Goal: Register for event/course

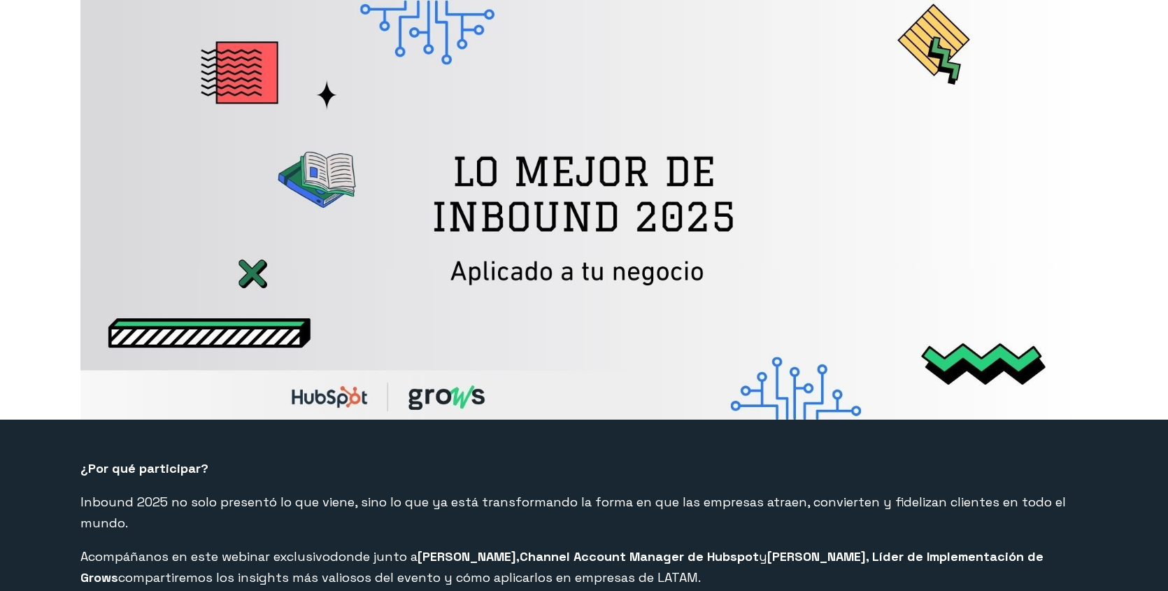
select select "CO"
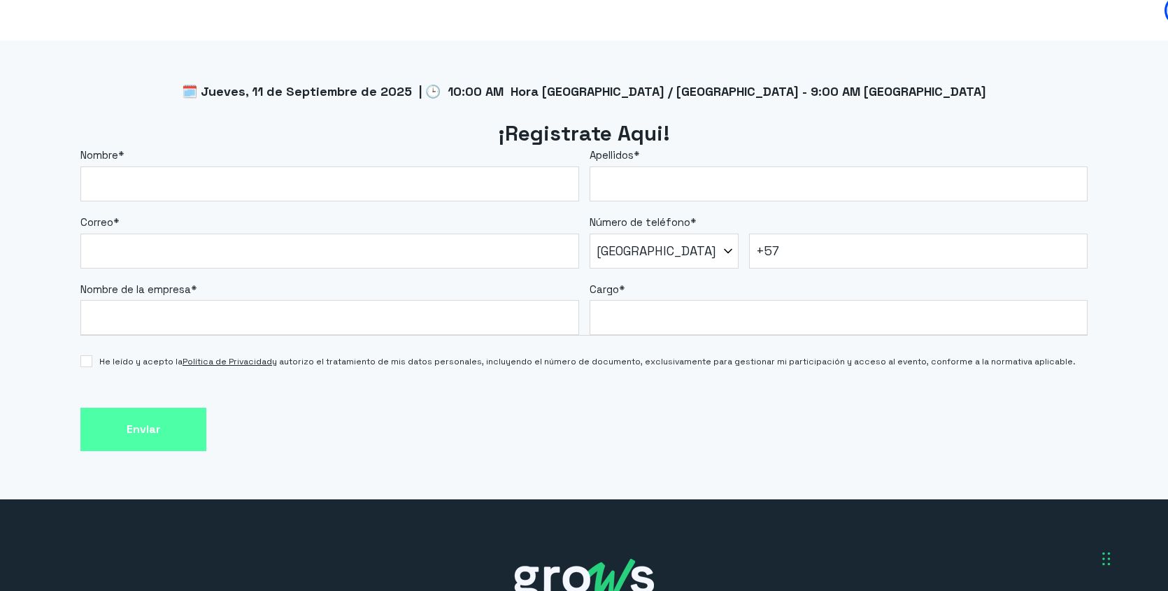
scroll to position [1210, 0]
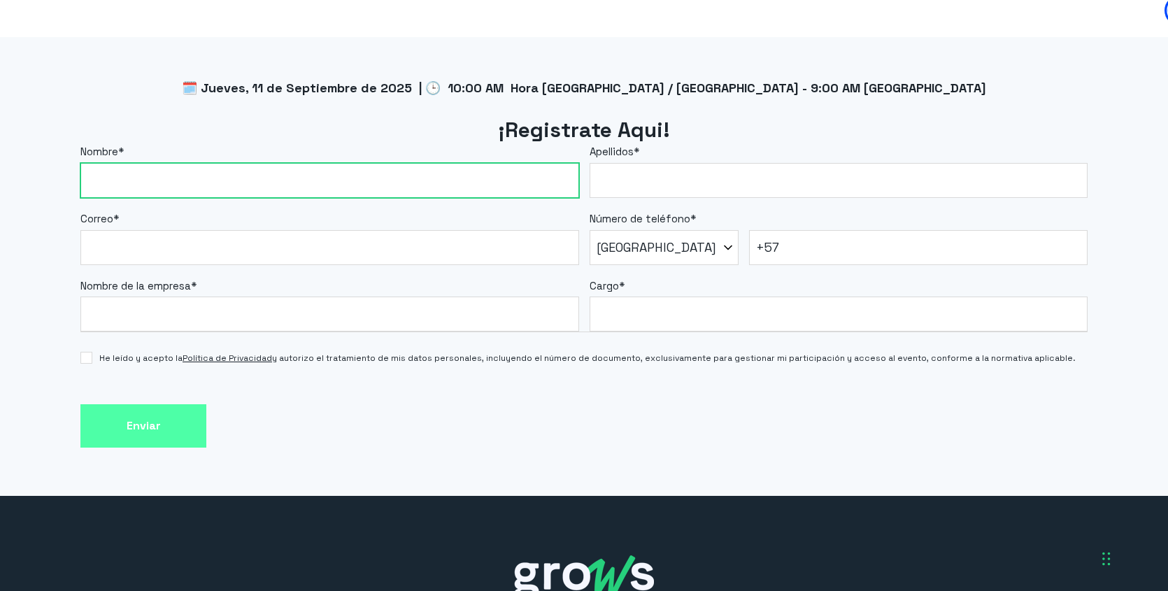
click at [211, 164] on input "Nombre *" at bounding box center [329, 180] width 499 height 35
type input "[PERSON_NAME]"
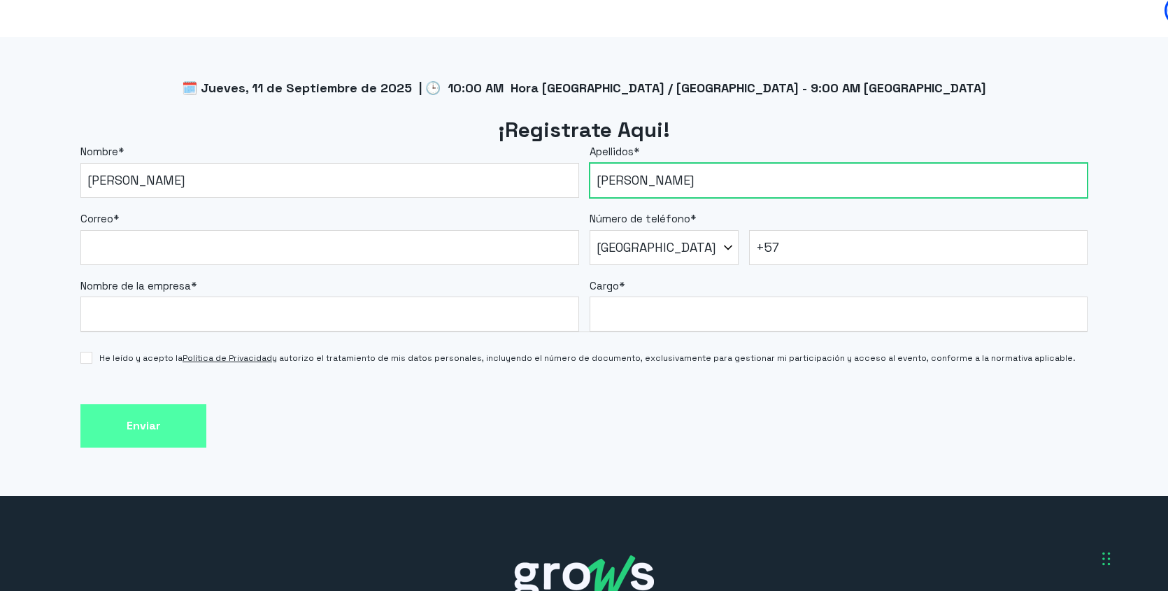
type input "[PERSON_NAME]"
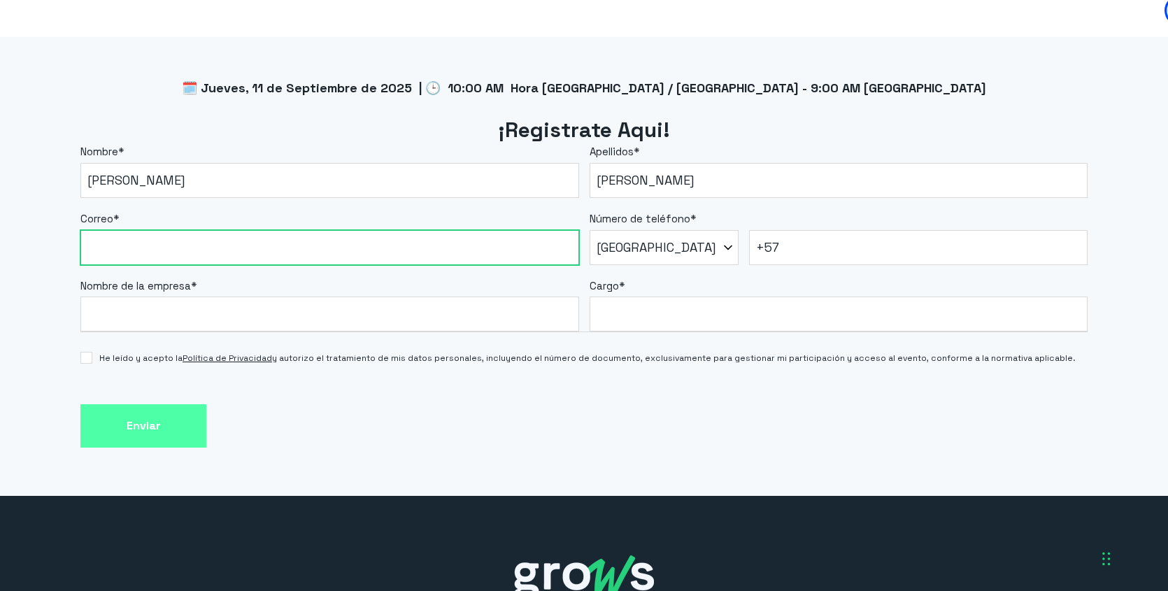
click at [111, 230] on input "Correo *" at bounding box center [329, 247] width 499 height 35
type input "[EMAIL_ADDRESS][DOMAIN_NAME]"
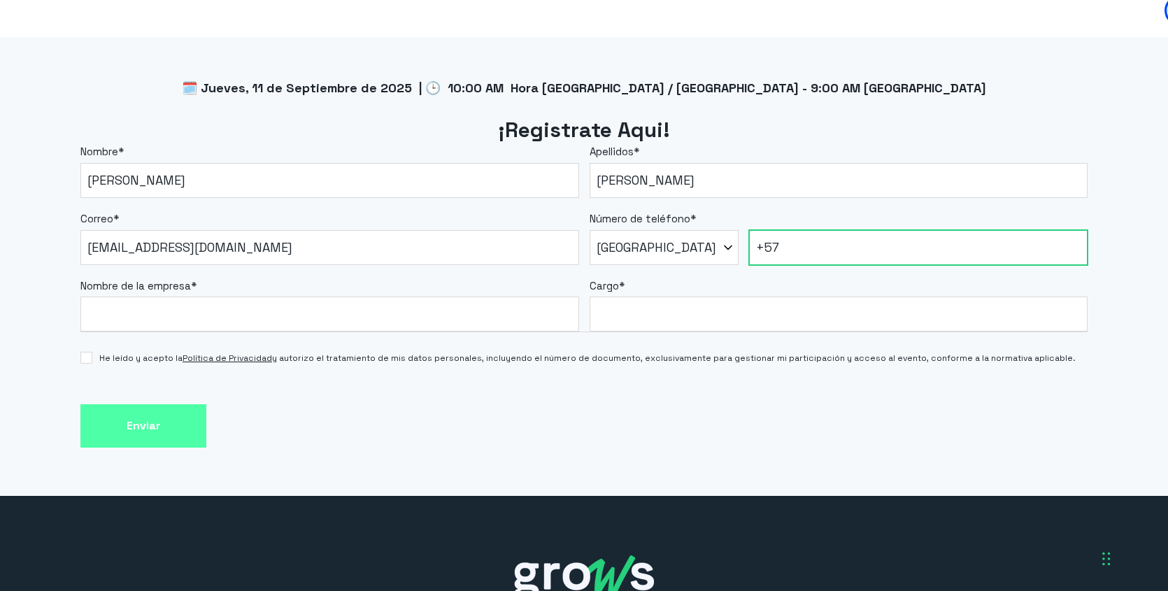
click at [863, 230] on input "+57" at bounding box center [918, 247] width 339 height 35
type input "[PHONE_NUMBER]"
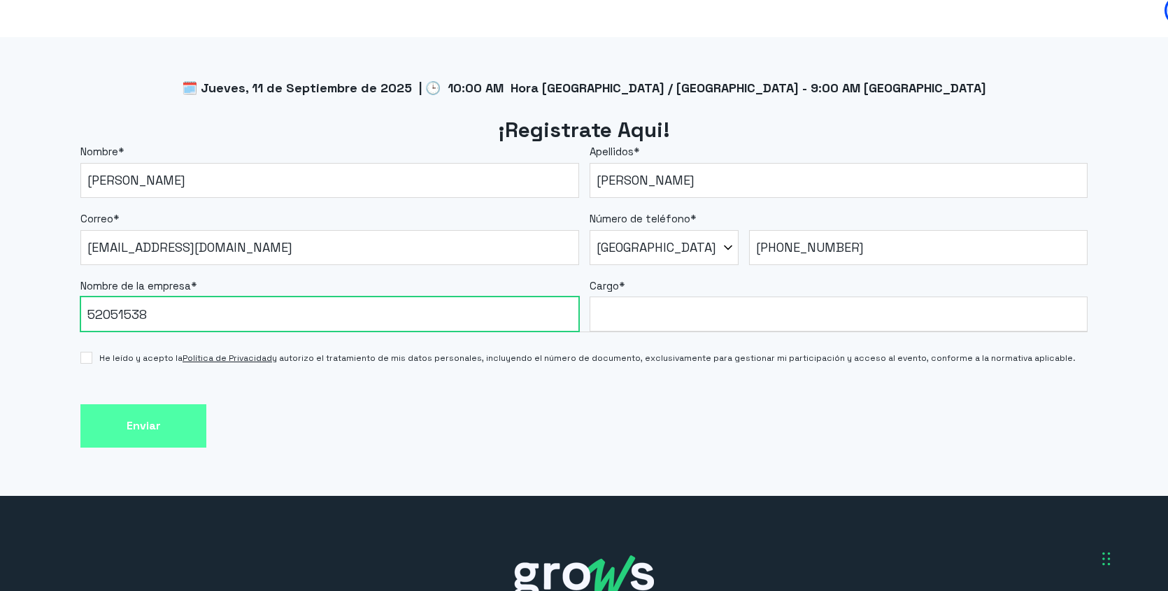
drag, startPoint x: 179, startPoint y: 290, endPoint x: 1, endPoint y: 284, distance: 178.5
click at [1, 284] on div "🗓️ Jueves, 11 de Septiembre de 2025 | 🕒 10:00 AM Hora [GEOGRAPHIC_DATA] / [GEOG…" at bounding box center [584, 266] width 1168 height 459
type input "[GEOGRAPHIC_DATA]"
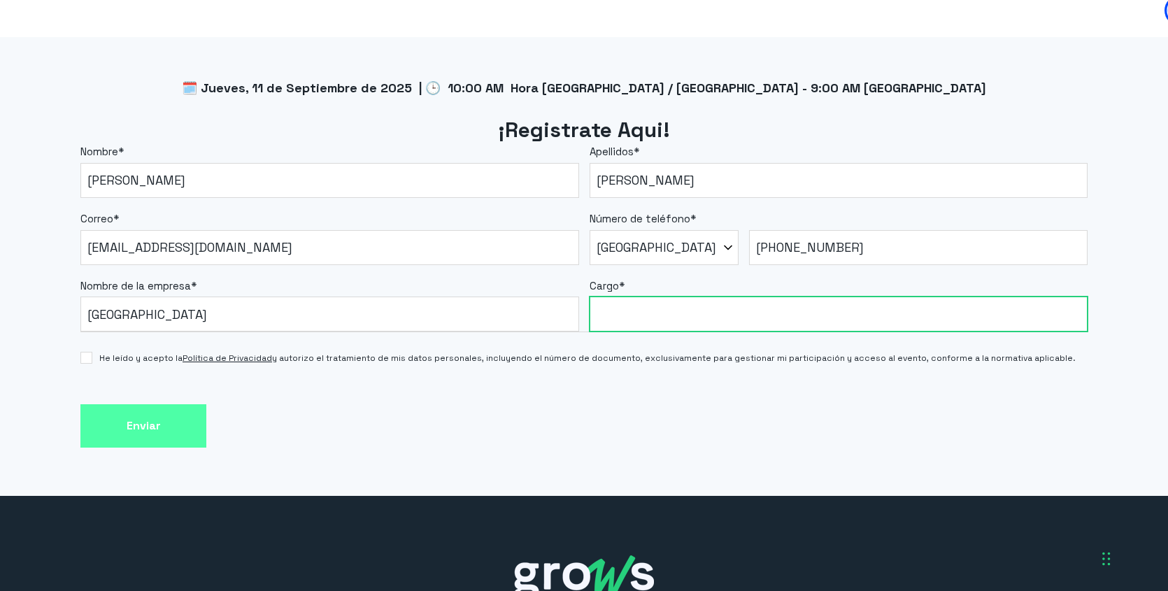
click at [649, 297] on input "Cargo *" at bounding box center [839, 314] width 499 height 35
type input "Directora de Marketing"
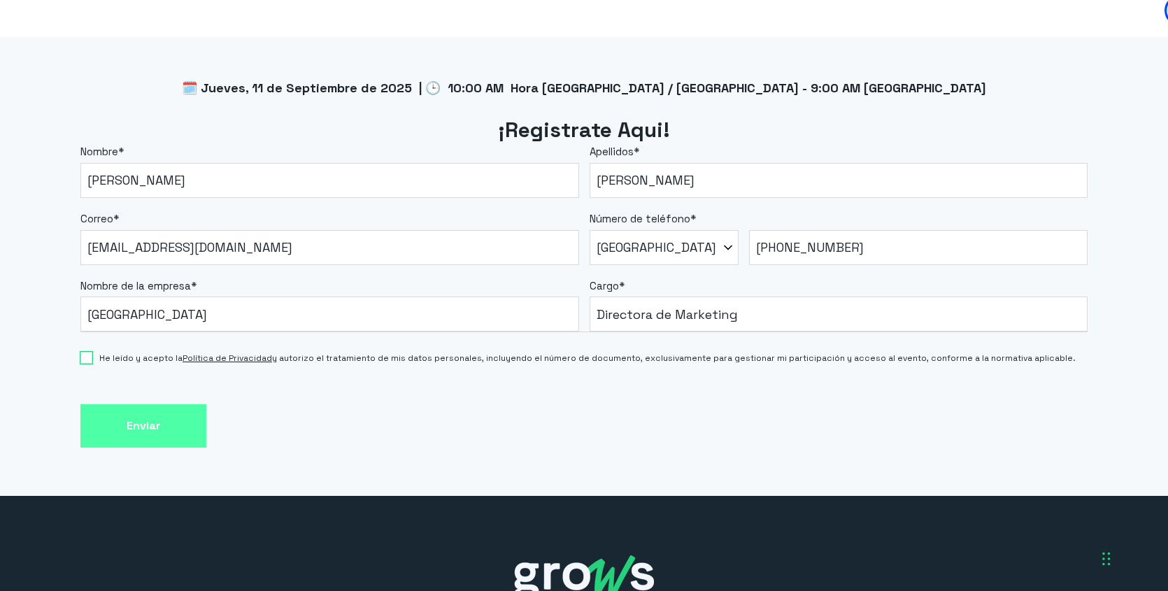
click at [90, 352] on input "He leído y acepto la Política de Privacidad y autorizo el tratamiento de mis da…" at bounding box center [86, 358] width 12 height 12
checkbox input "true"
click at [170, 404] on input "Enviar" at bounding box center [143, 426] width 126 height 44
